Goal: Information Seeking & Learning: Learn about a topic

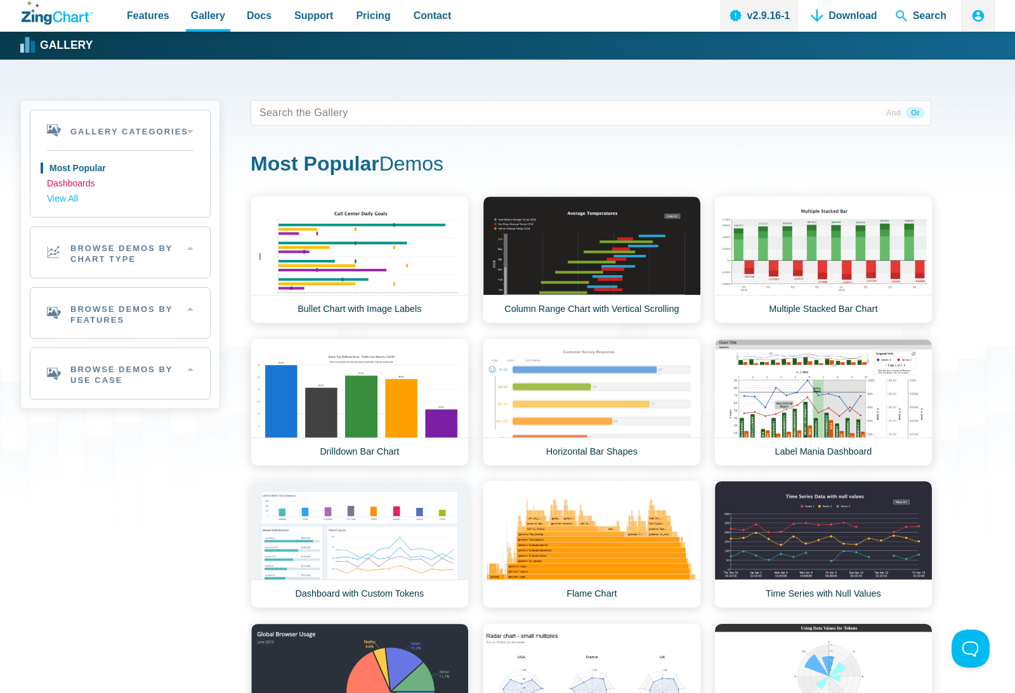
click at [77, 184] on link "Dashboards" at bounding box center [120, 183] width 146 height 15
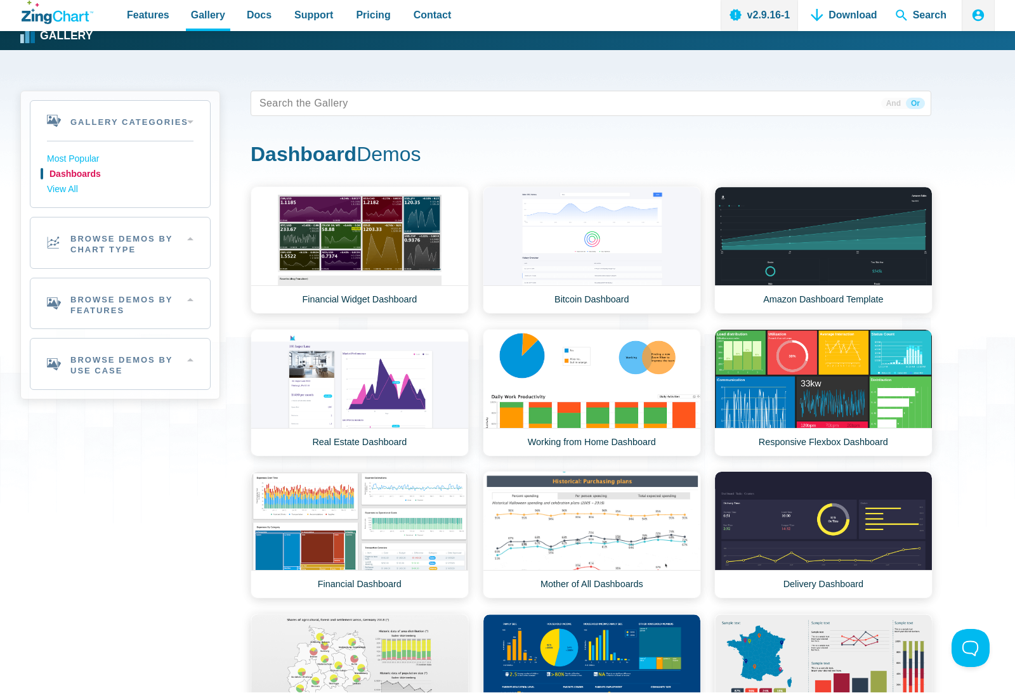
scroll to position [10, 0]
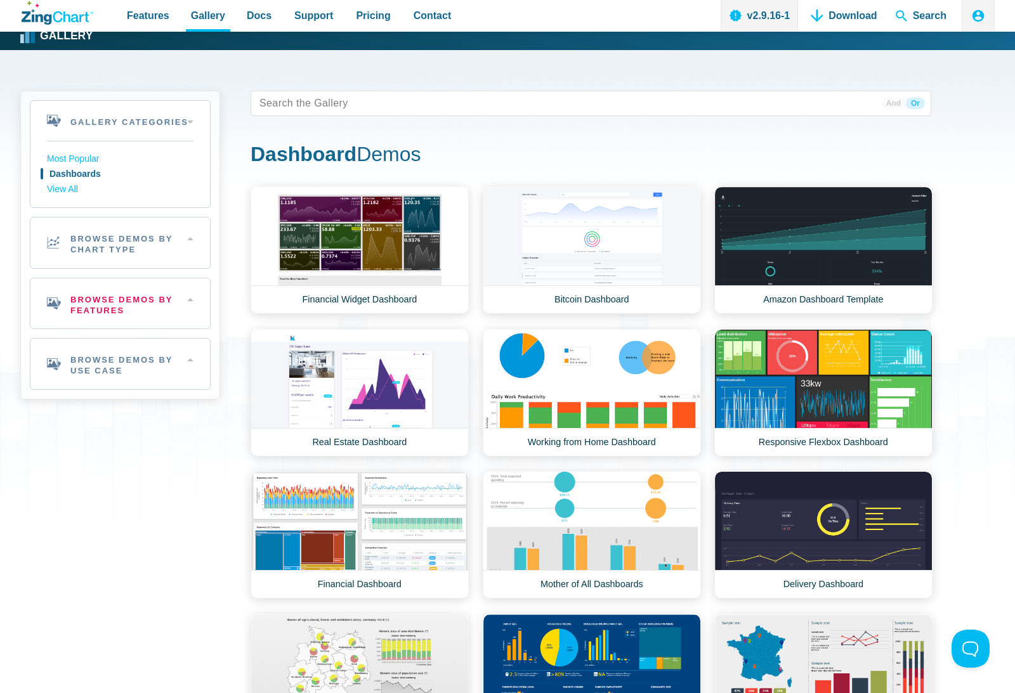
click at [127, 304] on h2 "Browse Demos By Features" at bounding box center [119, 303] width 179 height 51
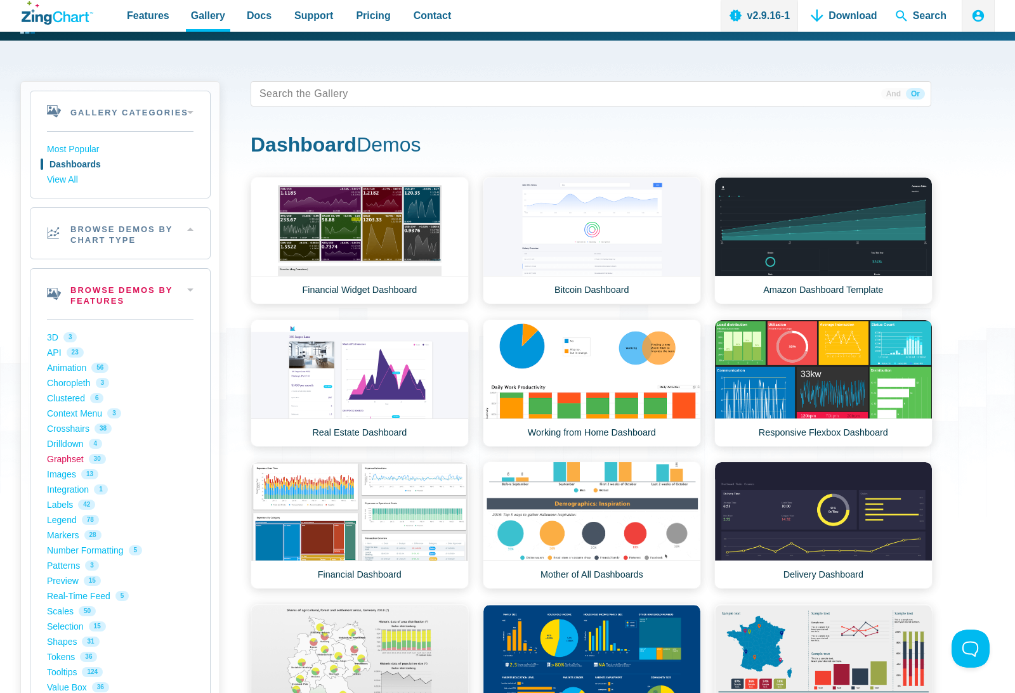
scroll to position [22, 0]
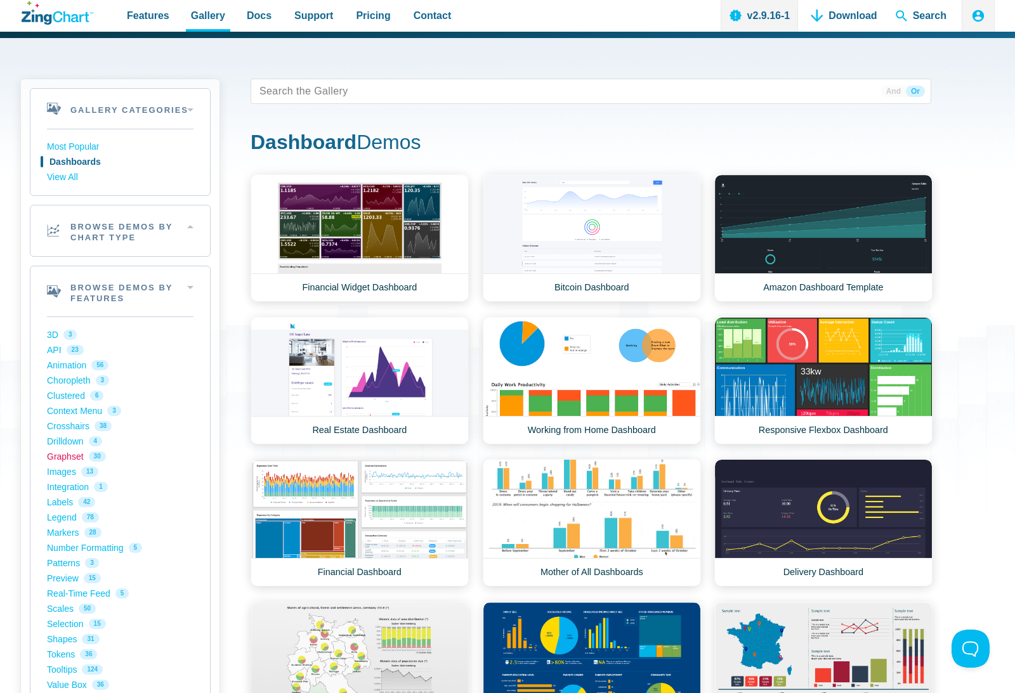
click at [58, 455] on link "Graphset 30" at bounding box center [120, 456] width 146 height 15
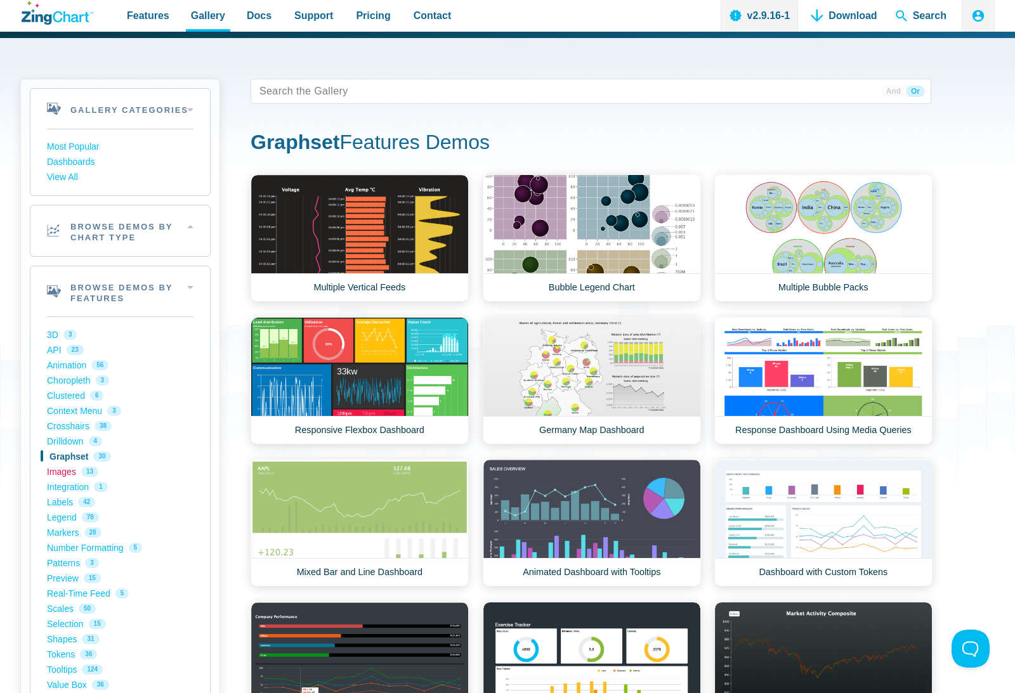
click at [65, 469] on link "Images 13" at bounding box center [120, 471] width 146 height 15
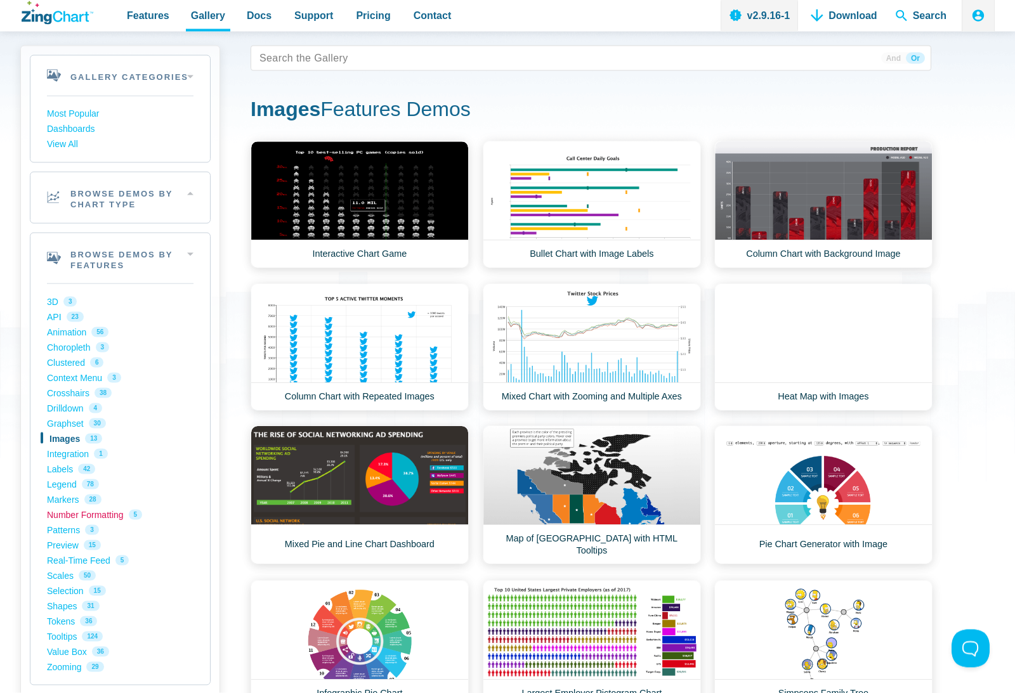
scroll to position [55, 0]
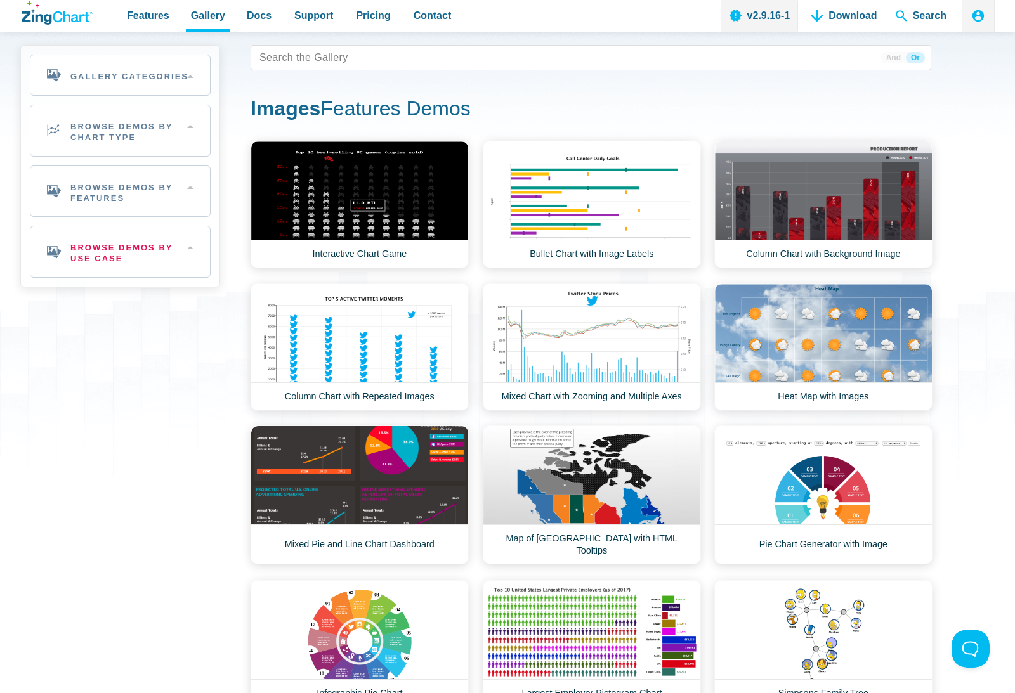
click at [140, 268] on h2 "Browse Demos By Use Case" at bounding box center [119, 251] width 179 height 51
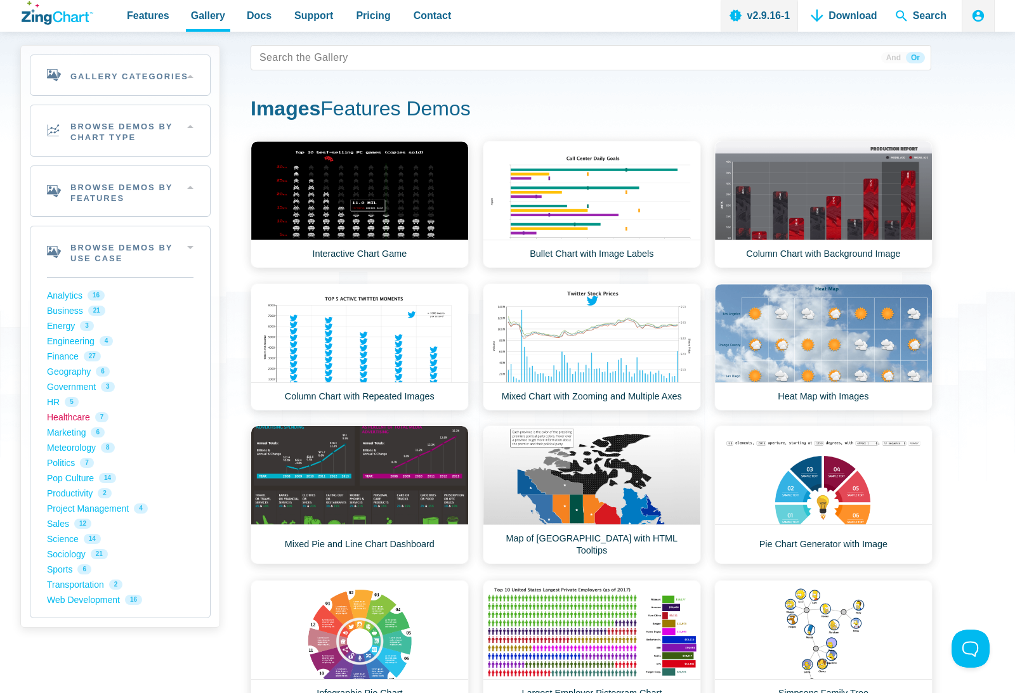
click at [69, 415] on link "Healthcare 7" at bounding box center [120, 417] width 146 height 15
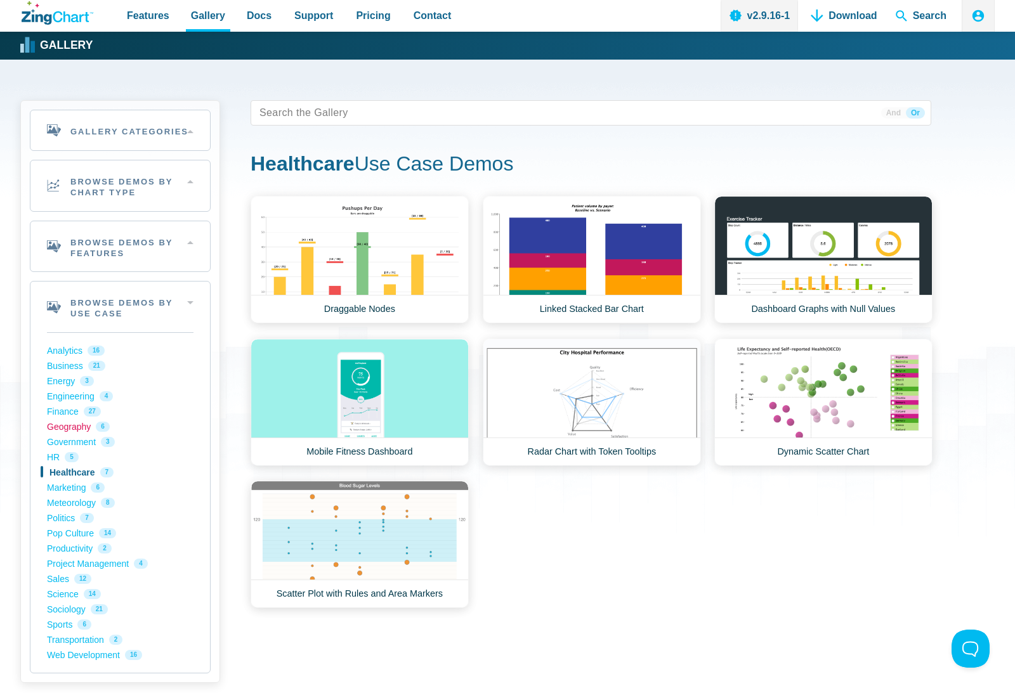
click at [68, 429] on link "Geography 6" at bounding box center [120, 426] width 146 height 15
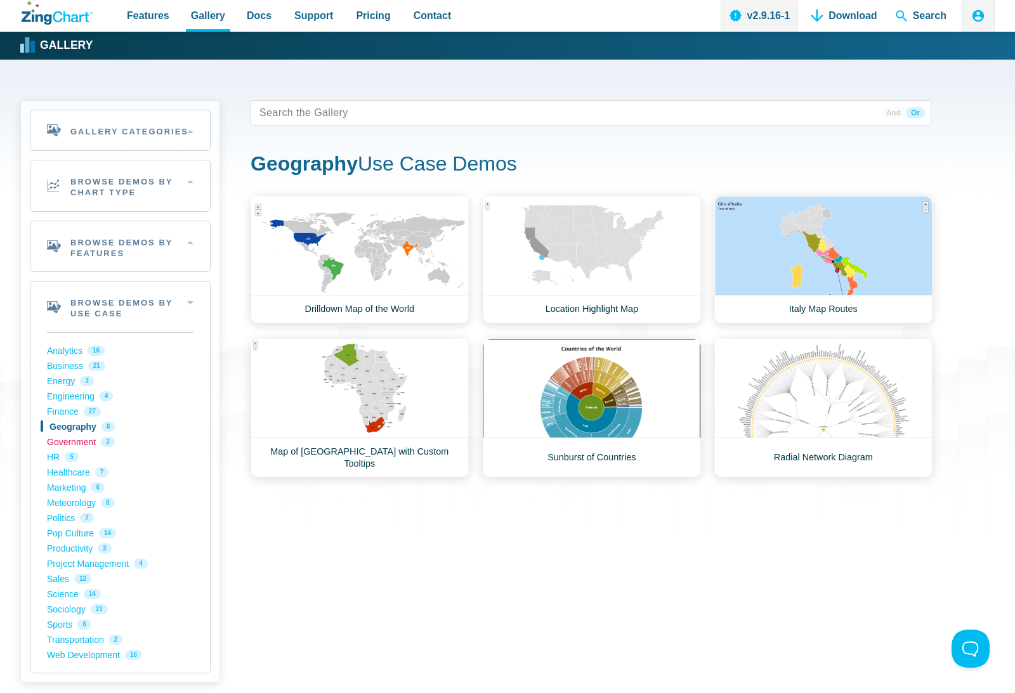
click at [74, 443] on link "Government 3" at bounding box center [120, 441] width 146 height 15
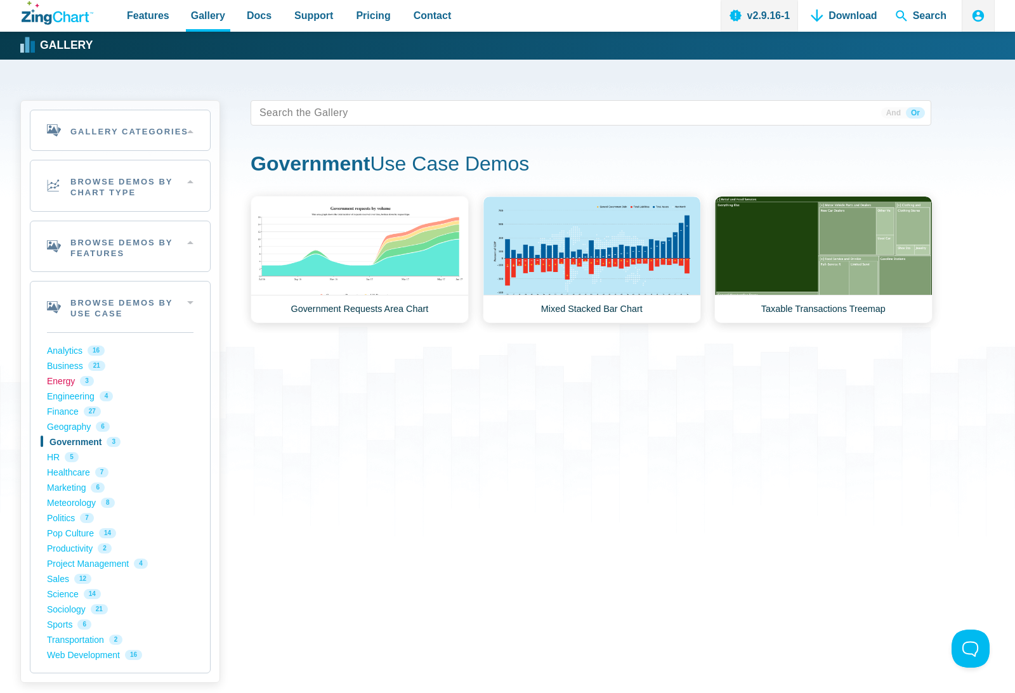
click at [77, 382] on link "Energy 3" at bounding box center [120, 381] width 146 height 15
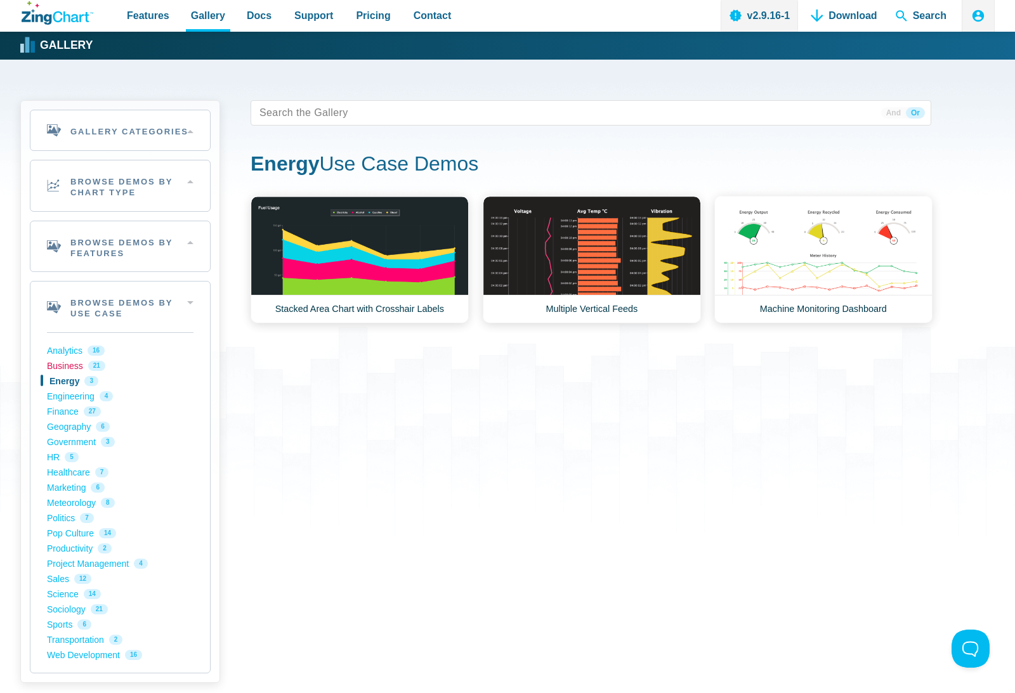
click at [69, 360] on link "Business 21" at bounding box center [120, 365] width 146 height 15
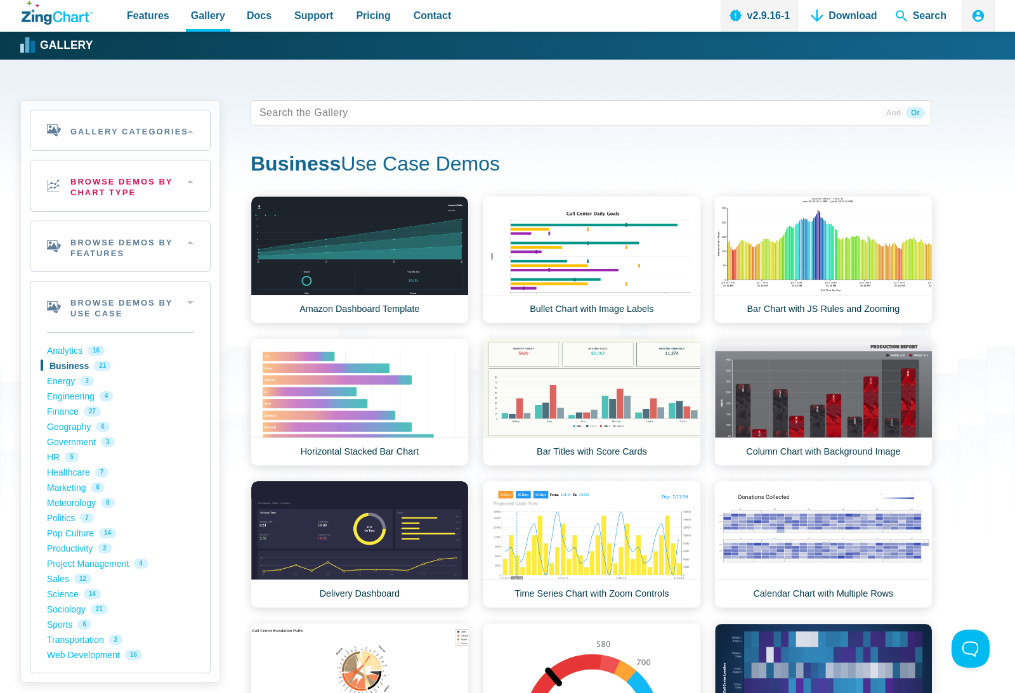
click at [124, 178] on h2 "Browse Demos By Chart Type" at bounding box center [119, 185] width 179 height 51
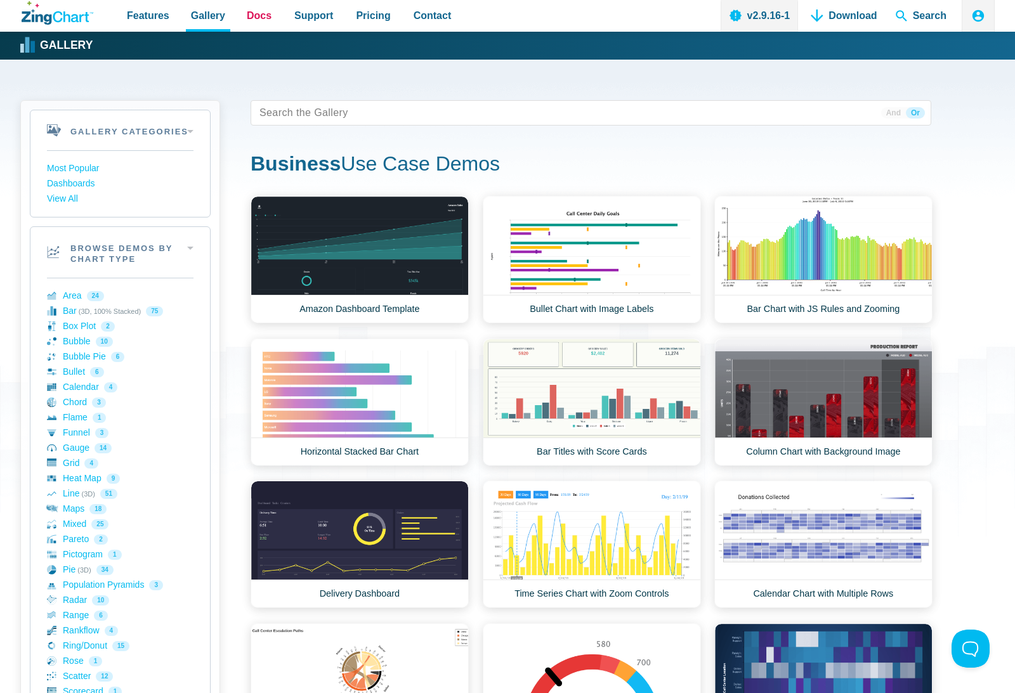
click at [271, 15] on link "Docs" at bounding box center [259, 16] width 35 height 32
